Goal: Information Seeking & Learning: Find contact information

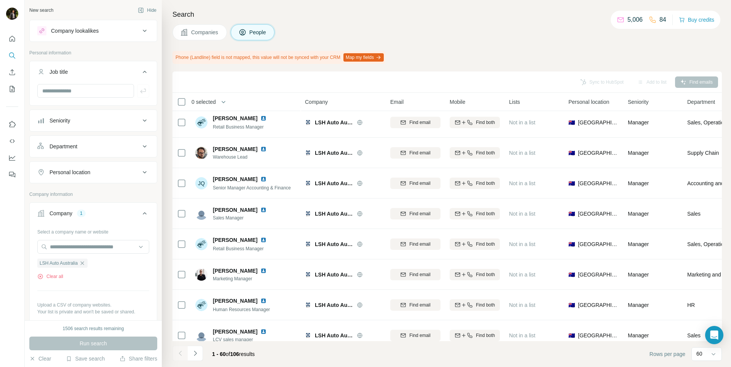
scroll to position [385, 0]
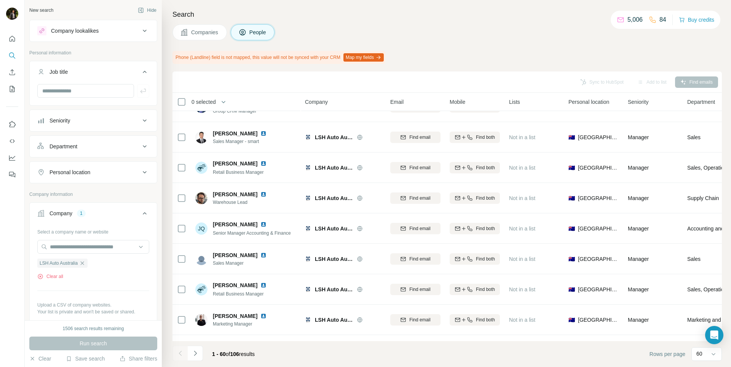
click at [203, 29] on span "Companies" at bounding box center [205, 33] width 28 height 8
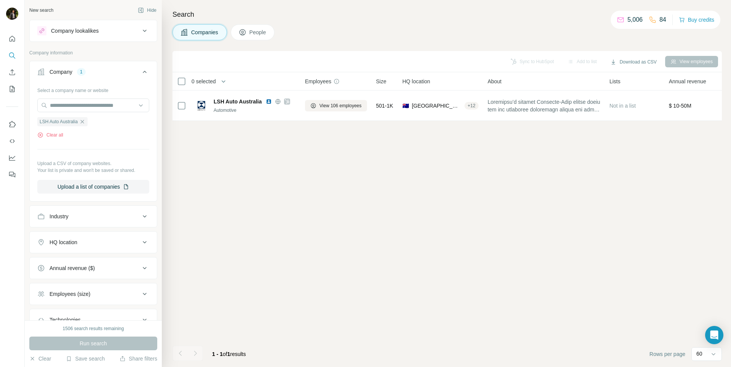
scroll to position [0, 0]
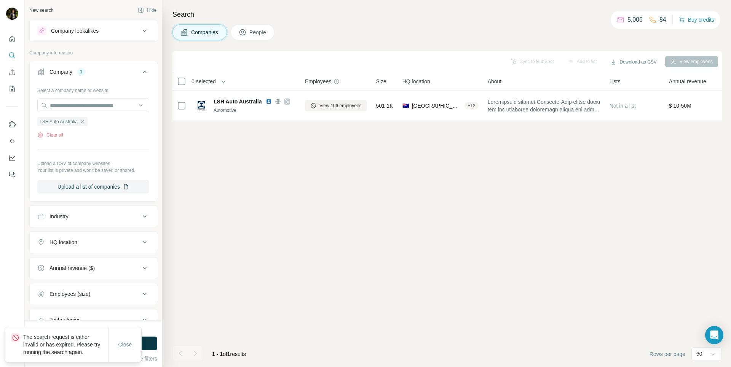
click at [127, 343] on span "Close" at bounding box center [125, 345] width 14 height 8
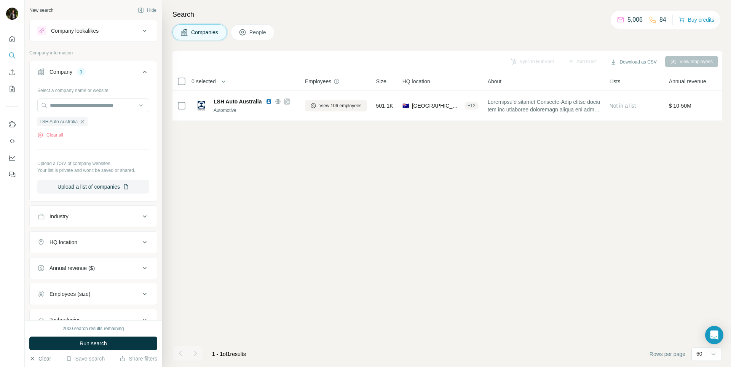
click at [41, 357] on button "Clear" at bounding box center [40, 359] width 22 height 8
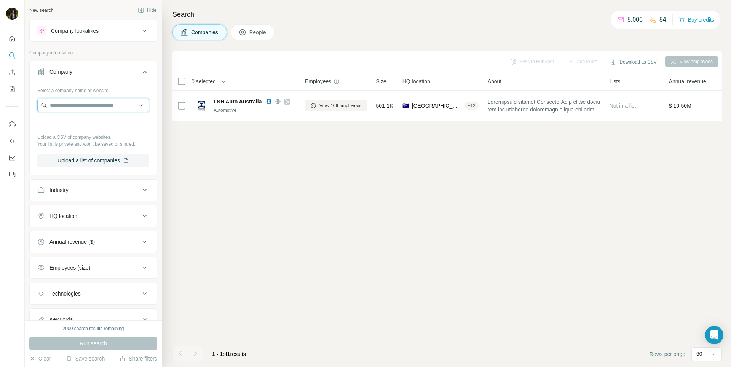
click at [84, 112] on input "text" at bounding box center [93, 106] width 112 height 14
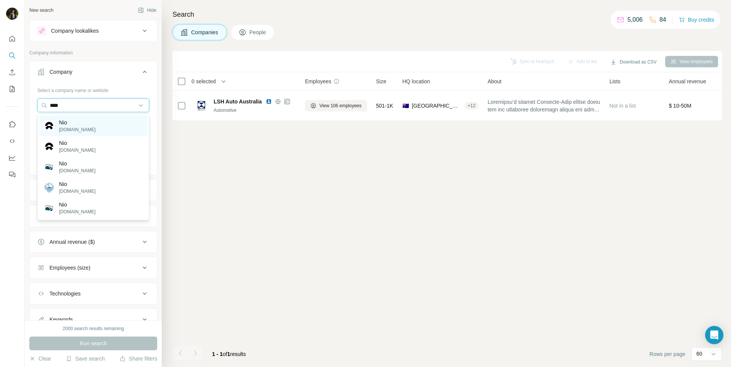
type input "***"
click at [88, 129] on div "Nio [DOMAIN_NAME]" at bounding box center [93, 126] width 108 height 21
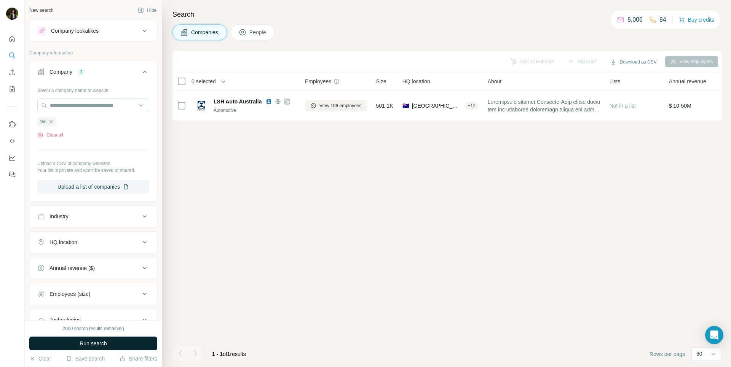
click at [97, 343] on span "Run search" at bounding box center [93, 344] width 27 height 8
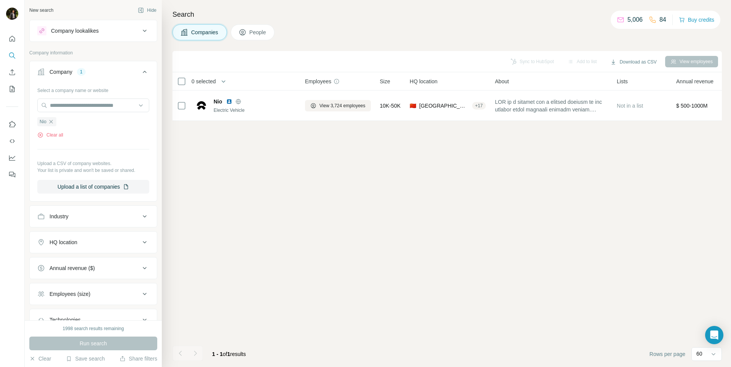
click at [261, 33] on span "People" at bounding box center [258, 33] width 18 height 8
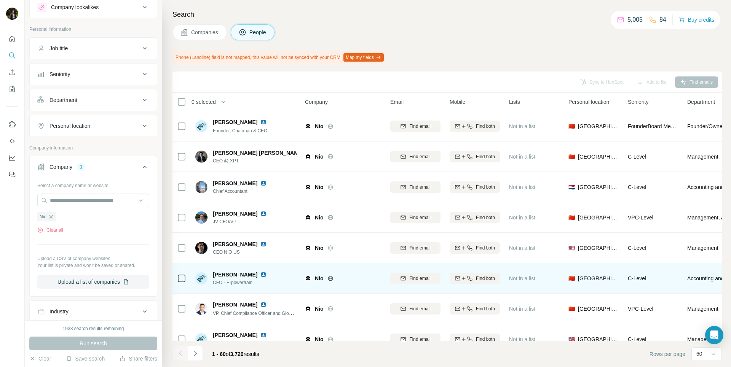
scroll to position [20, 0]
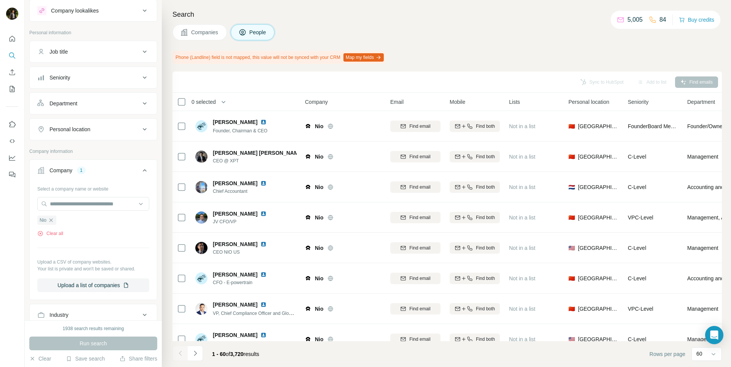
drag, startPoint x: 92, startPoint y: 127, endPoint x: 87, endPoint y: 140, distance: 13.9
click at [90, 128] on div "Personal location" at bounding box center [69, 130] width 41 height 8
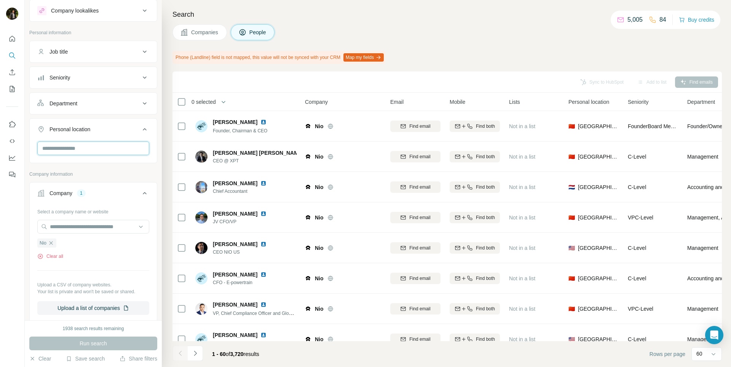
click at [85, 151] on input "text" at bounding box center [93, 149] width 112 height 14
type input "***"
click at [140, 187] on icon at bounding box center [138, 191] width 9 height 9
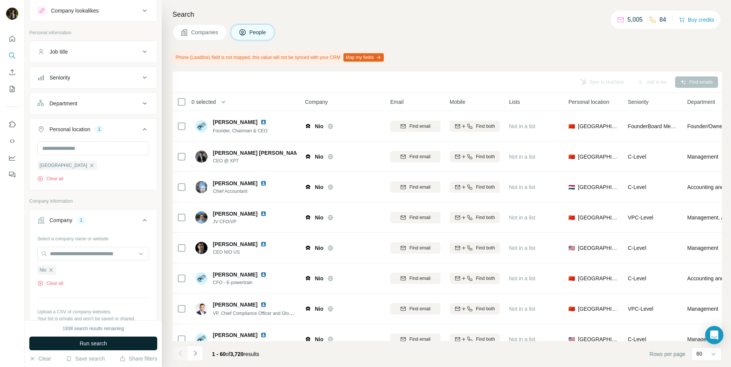
click at [132, 349] on button "Run search" at bounding box center [93, 344] width 128 height 14
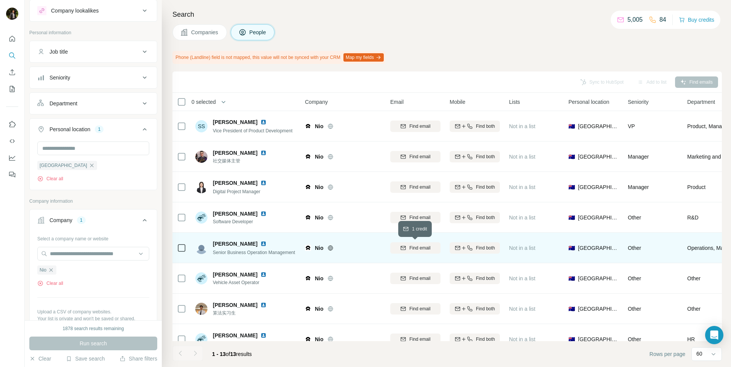
click at [413, 248] on span "Find email" at bounding box center [419, 248] width 21 height 7
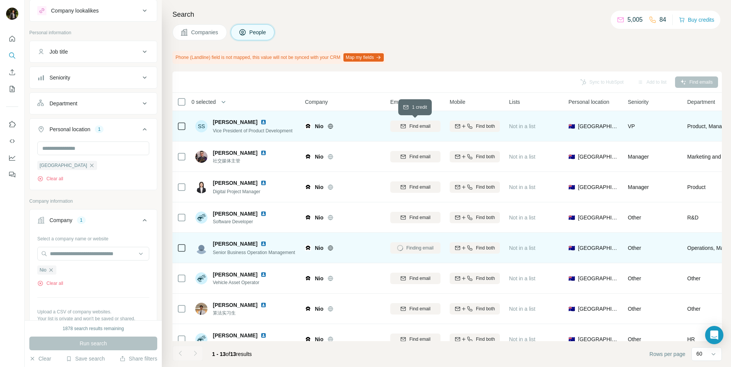
click at [402, 125] on icon "button" at bounding box center [403, 126] width 6 height 6
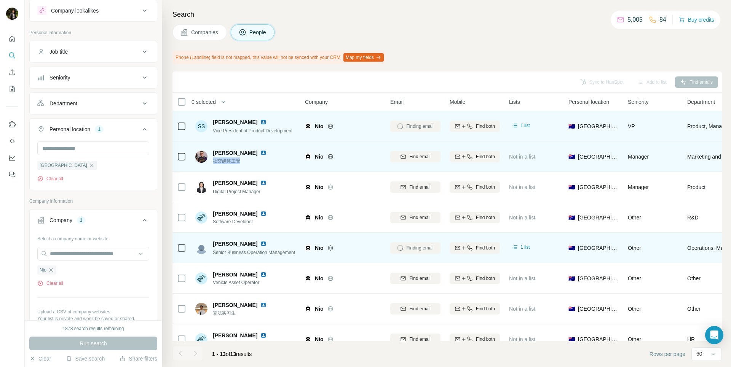
drag, startPoint x: 239, startPoint y: 161, endPoint x: 214, endPoint y: 162, distance: 25.5
click at [214, 162] on span "社交媒体主管" at bounding box center [244, 161] width 63 height 7
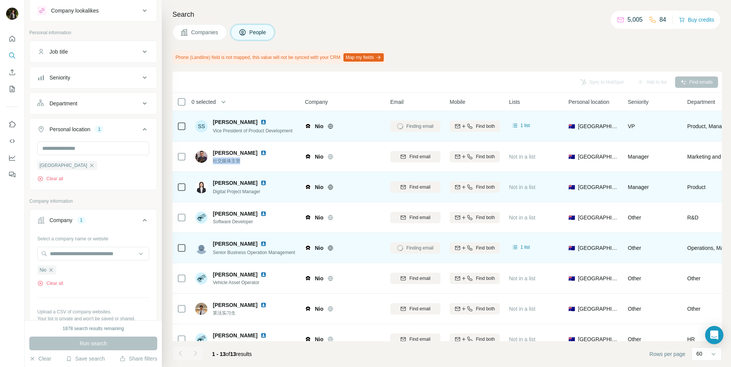
copy span "社交媒体主管"
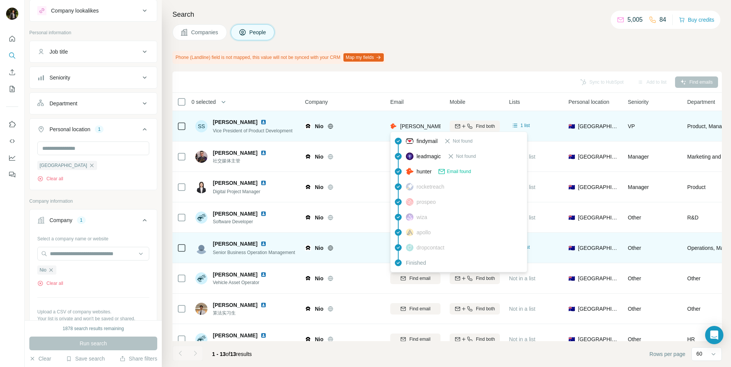
click at [412, 126] on span "[PERSON_NAME][EMAIL_ADDRESS][DOMAIN_NAME]" at bounding box center [467, 126] width 134 height 6
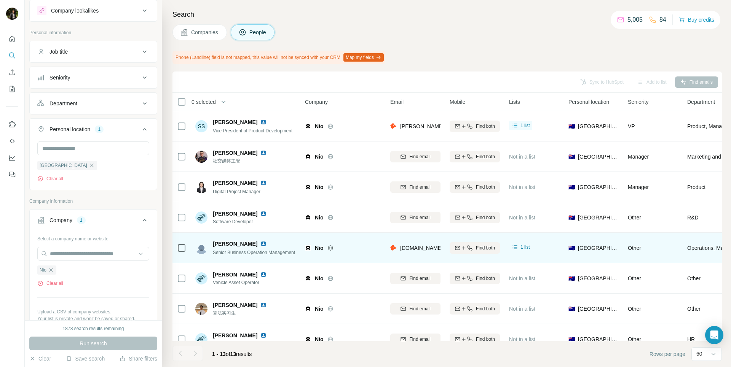
click at [364, 85] on div "Sync to HubSpot Add to list Find emails" at bounding box center [447, 81] width 542 height 13
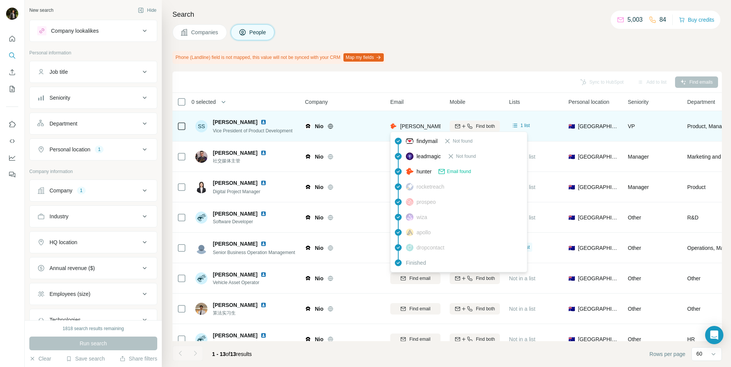
click at [409, 126] on span "[PERSON_NAME][EMAIL_ADDRESS][DOMAIN_NAME]" at bounding box center [467, 126] width 134 height 6
copy tr "[PERSON_NAME][EMAIL_ADDRESS][DOMAIN_NAME]"
click at [229, 131] on span "Vice President of Product Development" at bounding box center [253, 130] width 80 height 5
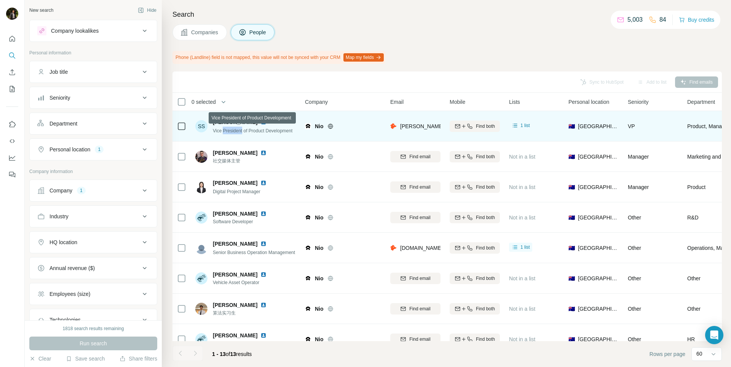
click at [229, 131] on span "Vice President of Product Development" at bounding box center [253, 130] width 80 height 5
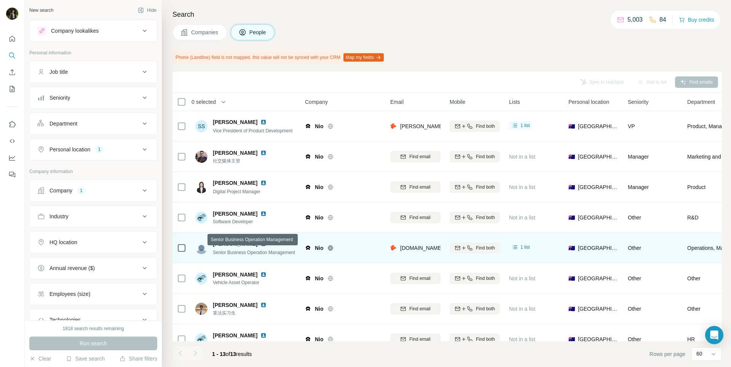
click at [258, 253] on span "Senior Business Operation Management" at bounding box center [254, 252] width 82 height 5
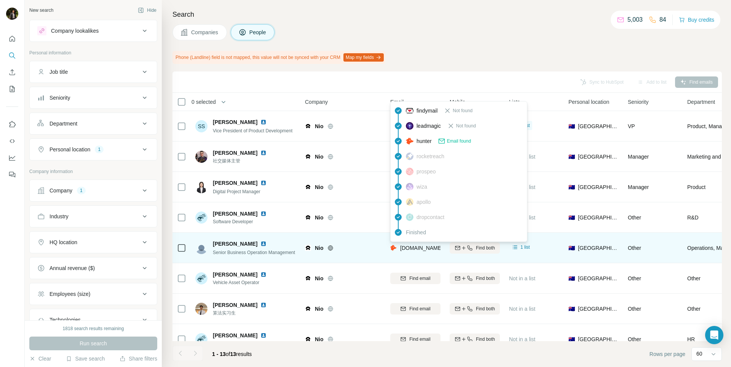
click at [421, 247] on span "[DOMAIN_NAME][EMAIL_ADDRESS][DOMAIN_NAME]" at bounding box center [466, 248] width 133 height 6
copy tr "[DOMAIN_NAME][EMAIL_ADDRESS][DOMAIN_NAME]"
click at [276, 253] on span "Senior Business Operation Management" at bounding box center [254, 252] width 82 height 5
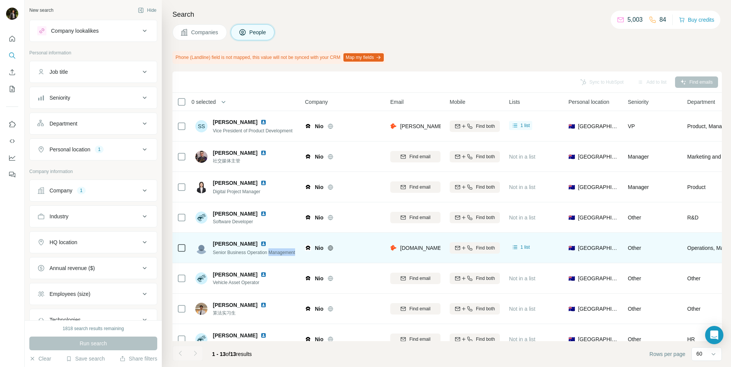
click at [276, 253] on span "Senior Business Operation Management" at bounding box center [254, 252] width 82 height 5
drag, startPoint x: 213, startPoint y: 246, endPoint x: 295, endPoint y: 255, distance: 82.7
click at [295, 255] on div "Jean Ge Senior Business Operation Management" at bounding box center [254, 248] width 82 height 16
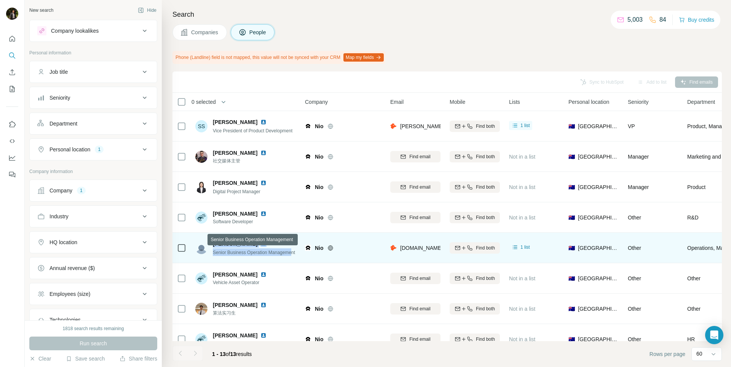
copy div "Jean Ge Senior Business Operation Manageme"
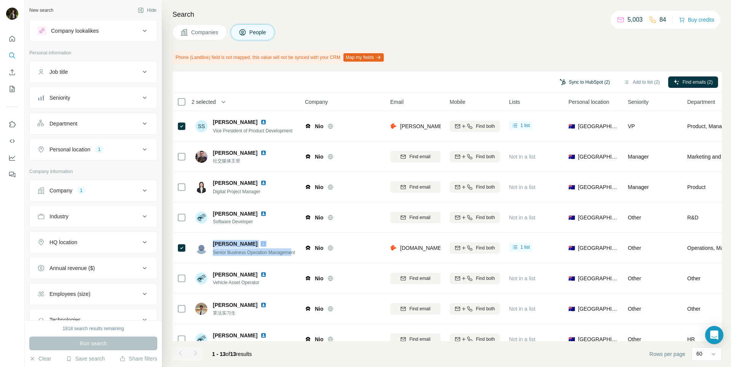
click at [575, 83] on button "Sync to HubSpot (2)" at bounding box center [584, 82] width 61 height 11
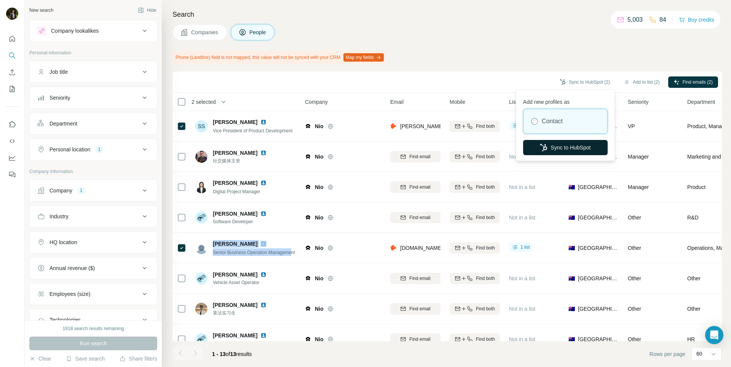
click at [550, 141] on button "Sync to HubSpot" at bounding box center [565, 147] width 85 height 15
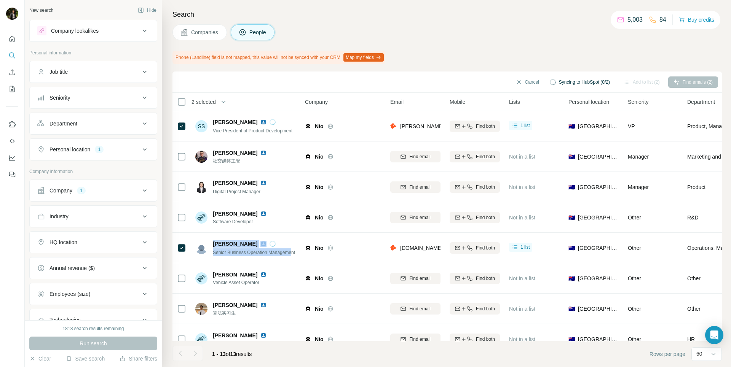
click at [195, 29] on span "Companies" at bounding box center [205, 33] width 28 height 8
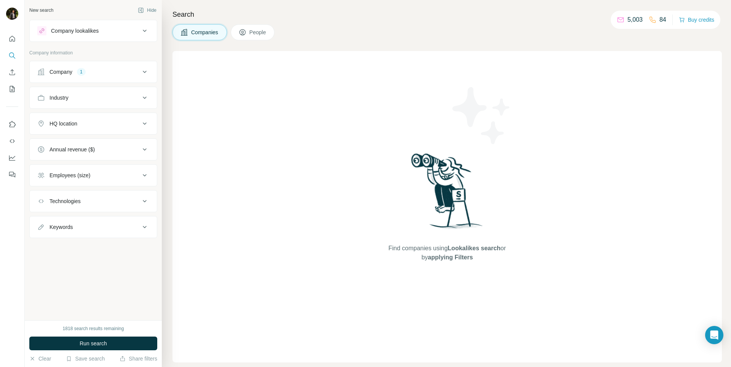
click at [101, 340] on button "Run search" at bounding box center [93, 344] width 128 height 14
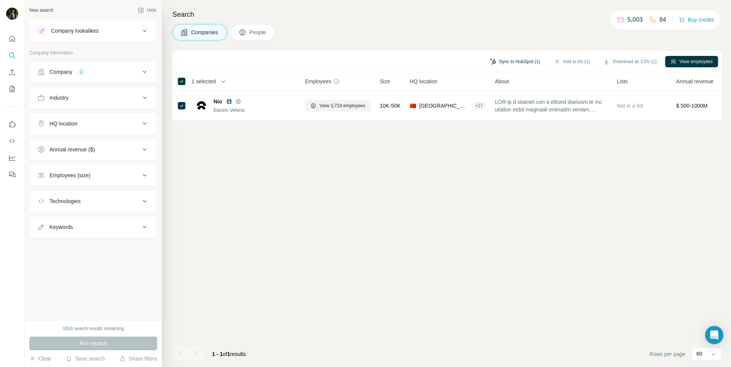
click at [513, 65] on button "Sync to HubSpot (1)" at bounding box center [515, 61] width 61 height 11
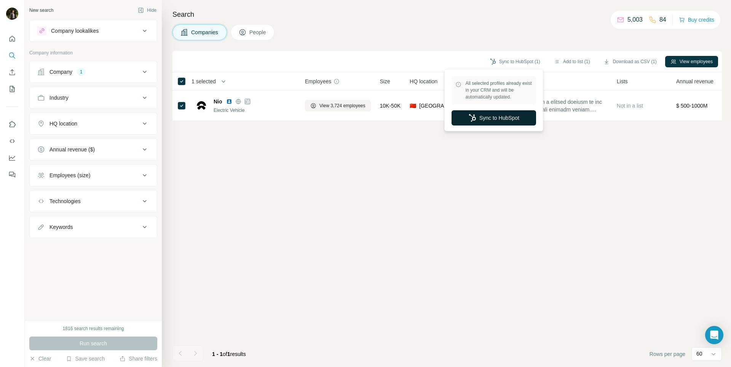
click at [487, 119] on button "Sync to HubSpot" at bounding box center [494, 117] width 85 height 15
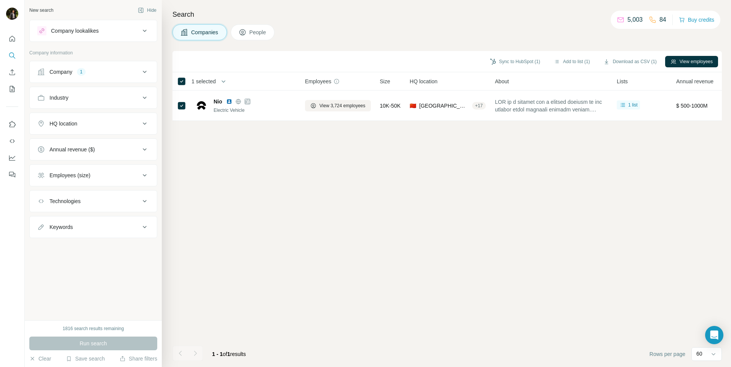
click at [261, 35] on span "People" at bounding box center [258, 33] width 18 height 8
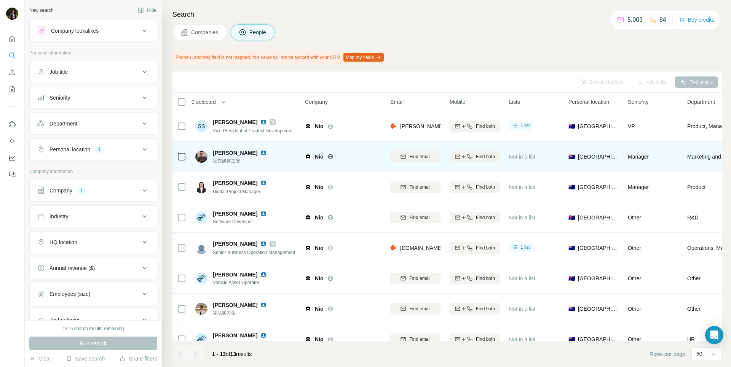
click at [186, 159] on td at bounding box center [181, 157] width 18 height 30
click at [429, 159] on span "Find email" at bounding box center [419, 156] width 21 height 7
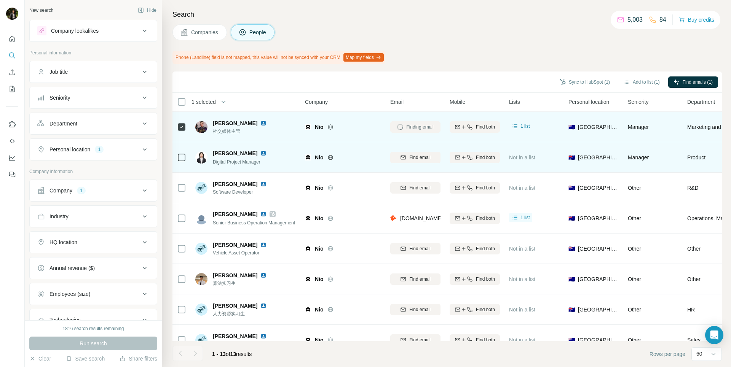
scroll to position [33, 0]
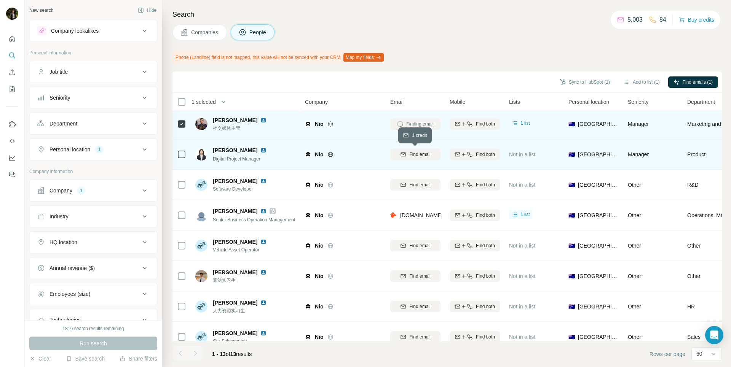
click at [414, 153] on span "Find email" at bounding box center [419, 154] width 21 height 7
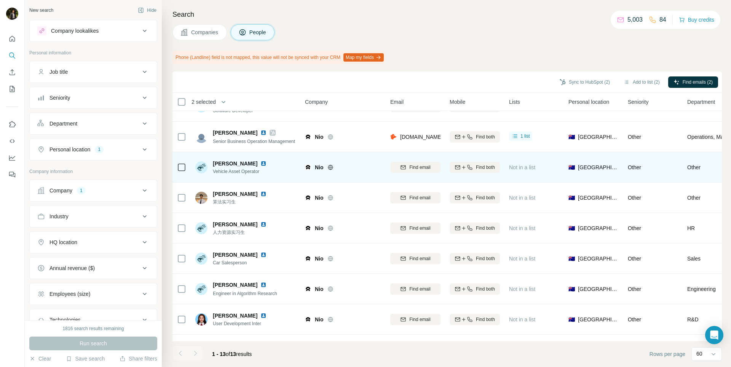
scroll to position [112, 0]
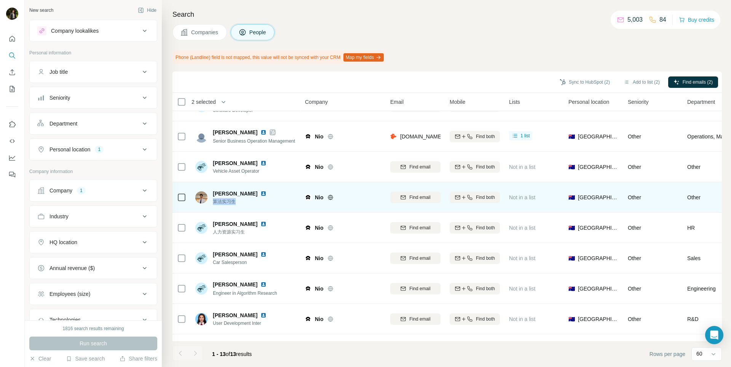
drag, startPoint x: 235, startPoint y: 202, endPoint x: 212, endPoint y: 201, distance: 22.5
click at [212, 201] on div "Pengcheng Xie 算法实习生" at bounding box center [235, 197] width 80 height 15
copy span "算法实习生"
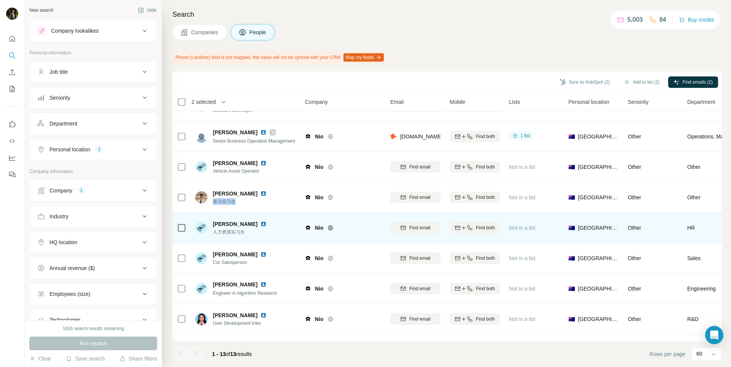
scroll to position [108, 0]
drag, startPoint x: 220, startPoint y: 235, endPoint x: 211, endPoint y: 235, distance: 9.1
click at [211, 235] on div "Xinkai LIU 人力资源实习生" at bounding box center [245, 229] width 101 height 21
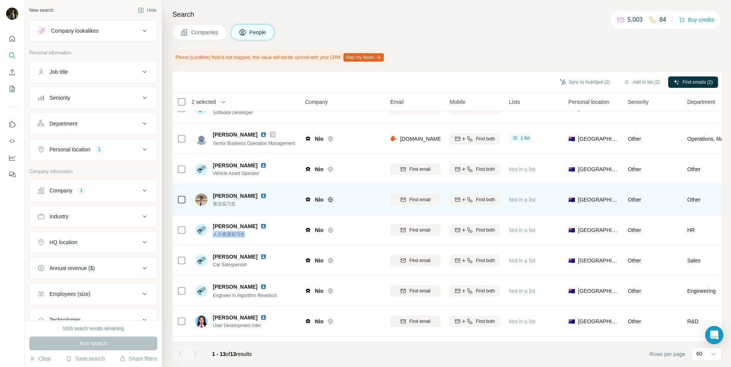
copy span "人力资源实习生"
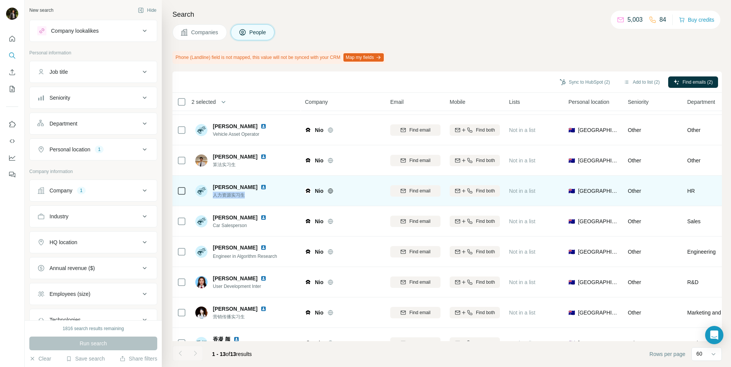
scroll to position [166, 0]
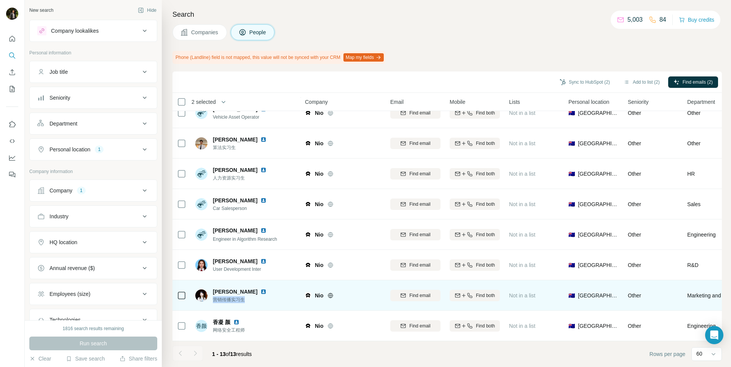
drag, startPoint x: 246, startPoint y: 300, endPoint x: 212, endPoint y: 299, distance: 34.3
click at [212, 299] on div "雨萌 谷 营销传播实习生" at bounding box center [235, 295] width 80 height 15
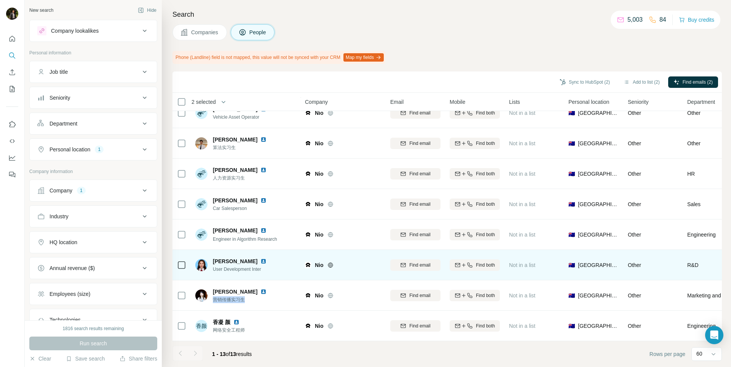
copy span "营销传播实习生"
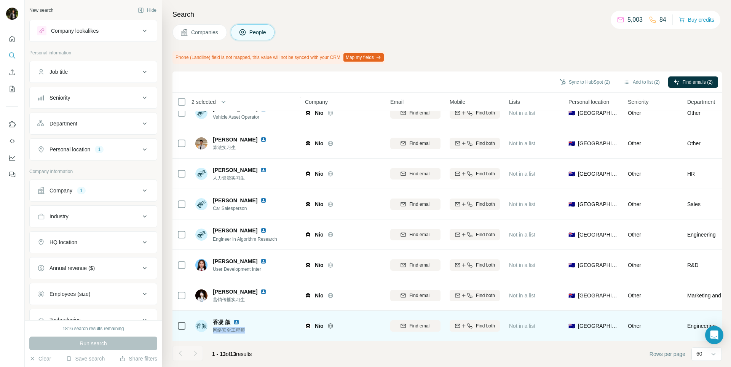
drag, startPoint x: 257, startPoint y: 332, endPoint x: 212, endPoint y: 330, distance: 44.6
click at [212, 330] on div "香颜 香凝 颜 网络安全工程师" at bounding box center [245, 326] width 101 height 21
copy span "网络安全工程师"
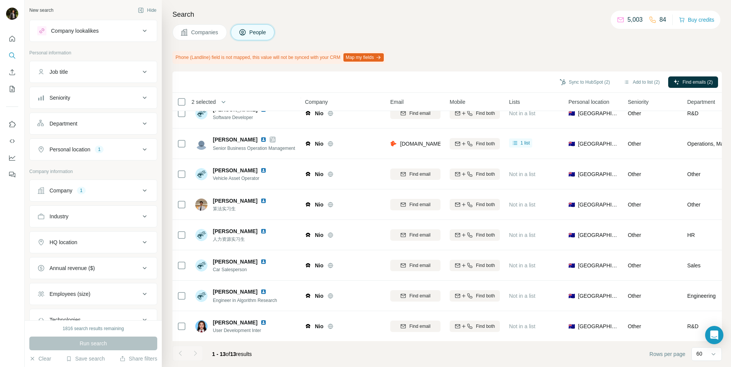
scroll to position [101, 0]
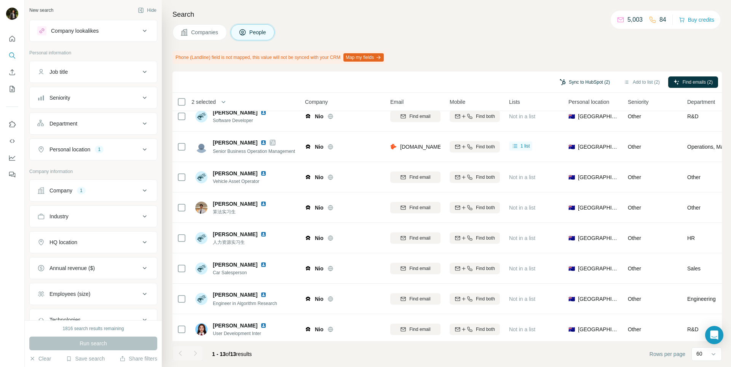
click at [566, 78] on button "Sync to HubSpot (2)" at bounding box center [584, 82] width 61 height 11
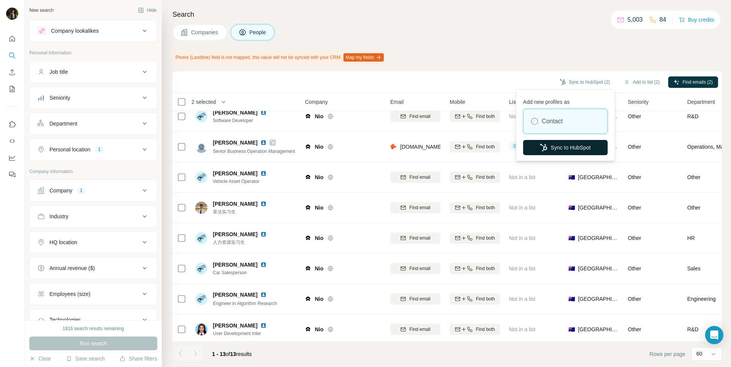
click at [566, 150] on button "Sync to HubSpot" at bounding box center [565, 147] width 85 height 15
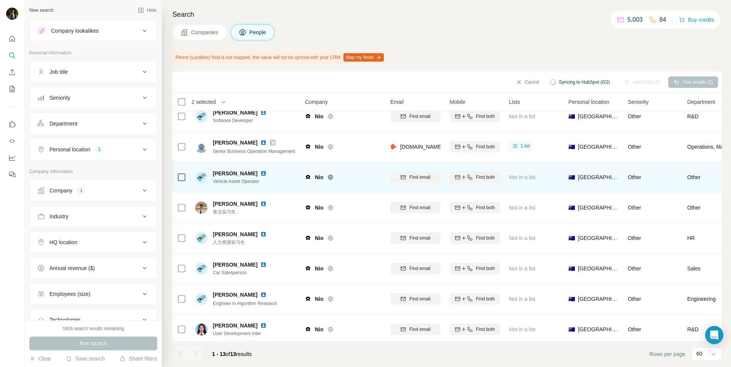
scroll to position [0, 0]
